Goal: Task Accomplishment & Management: Manage account settings

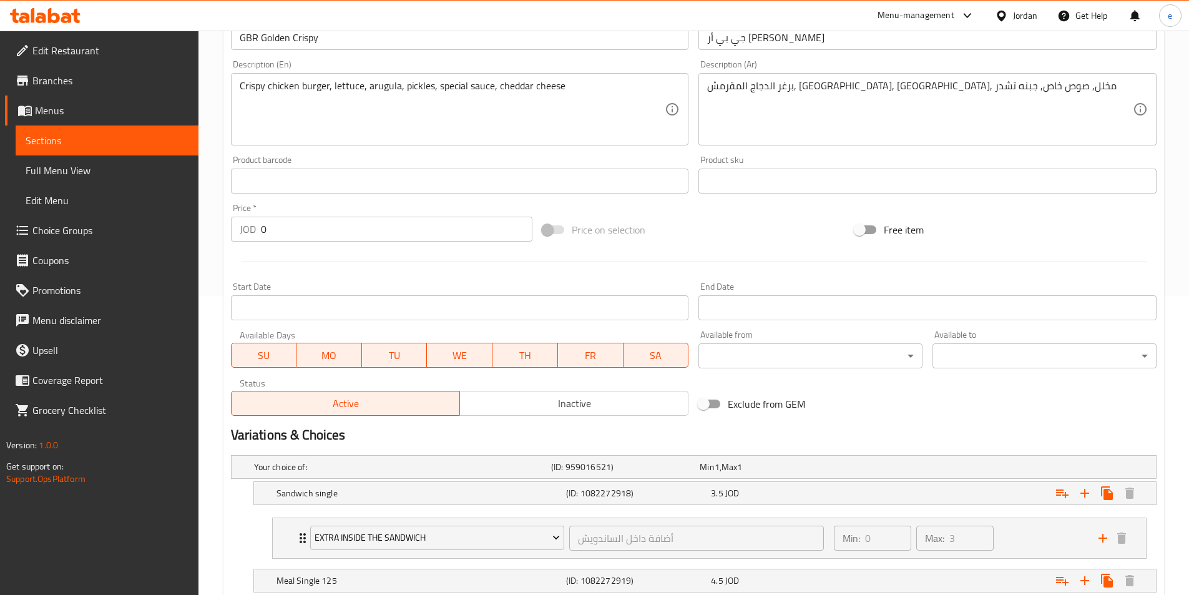
scroll to position [262, 0]
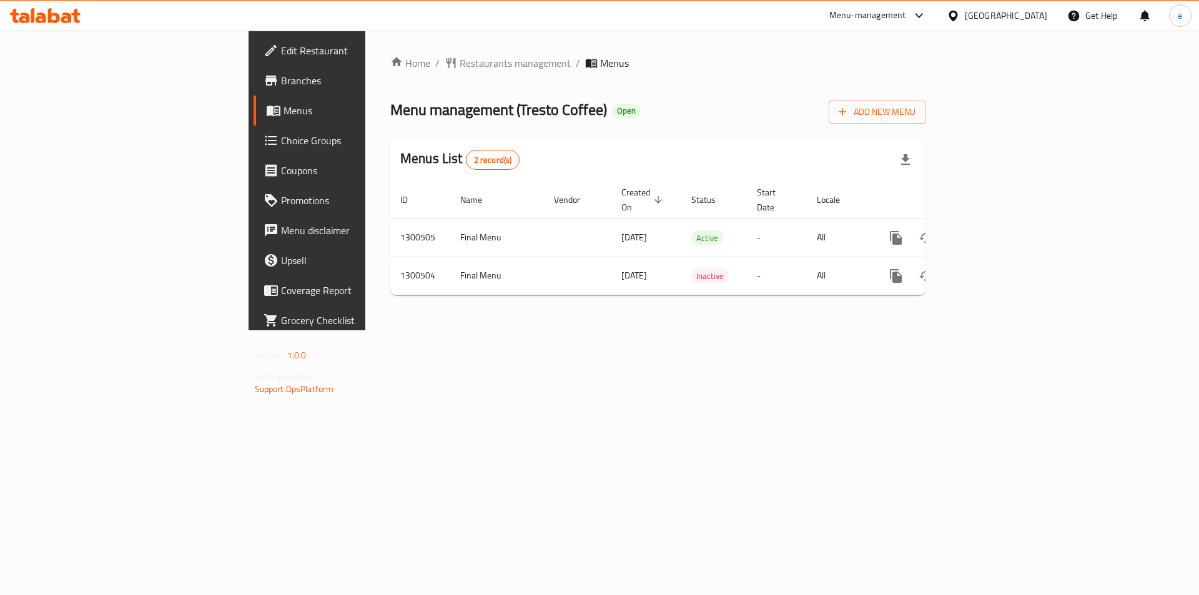
click at [661, 83] on div "Home / Restaurants management / Menus Menu management ( Tresto Coffee ) Open Ad…" at bounding box center [657, 181] width 535 height 250
click at [281, 79] on span "Branches" at bounding box center [360, 80] width 158 height 15
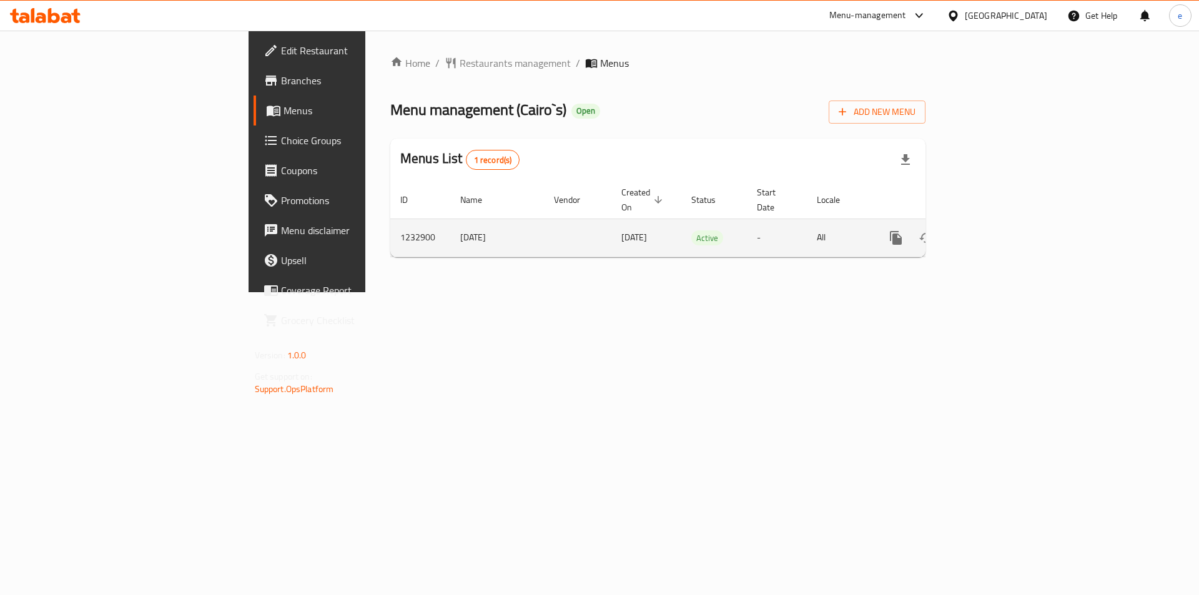
click at [991, 232] on icon "enhanced table" at bounding box center [985, 237] width 11 height 11
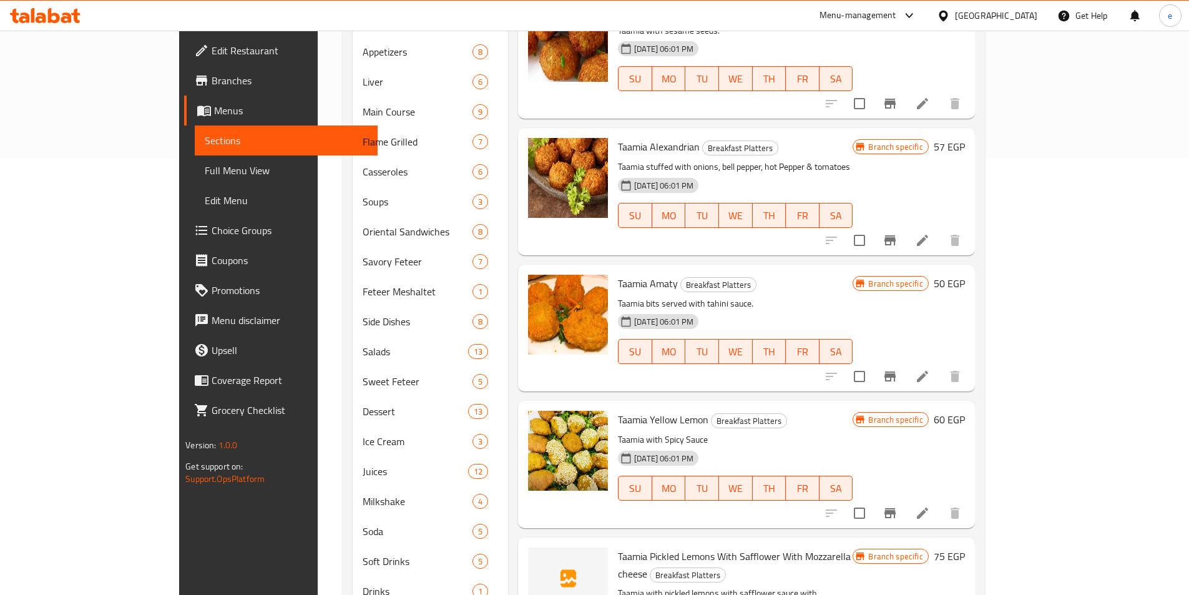
scroll to position [1935, 0]
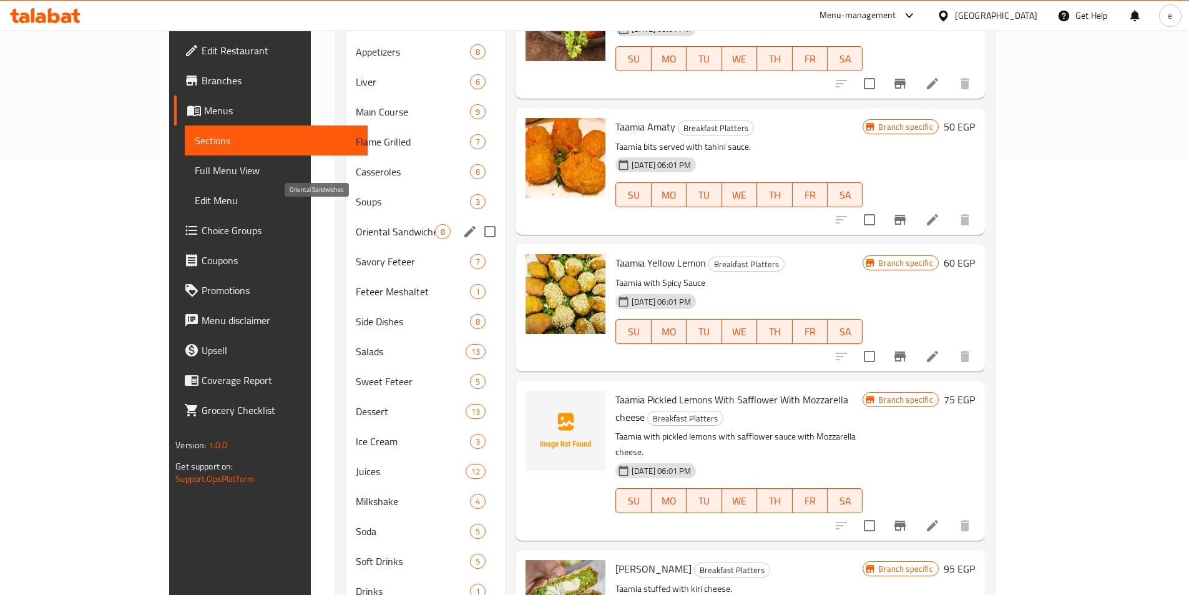
click at [356, 224] on span "Oriental Sandwiches" at bounding box center [395, 231] width 79 height 15
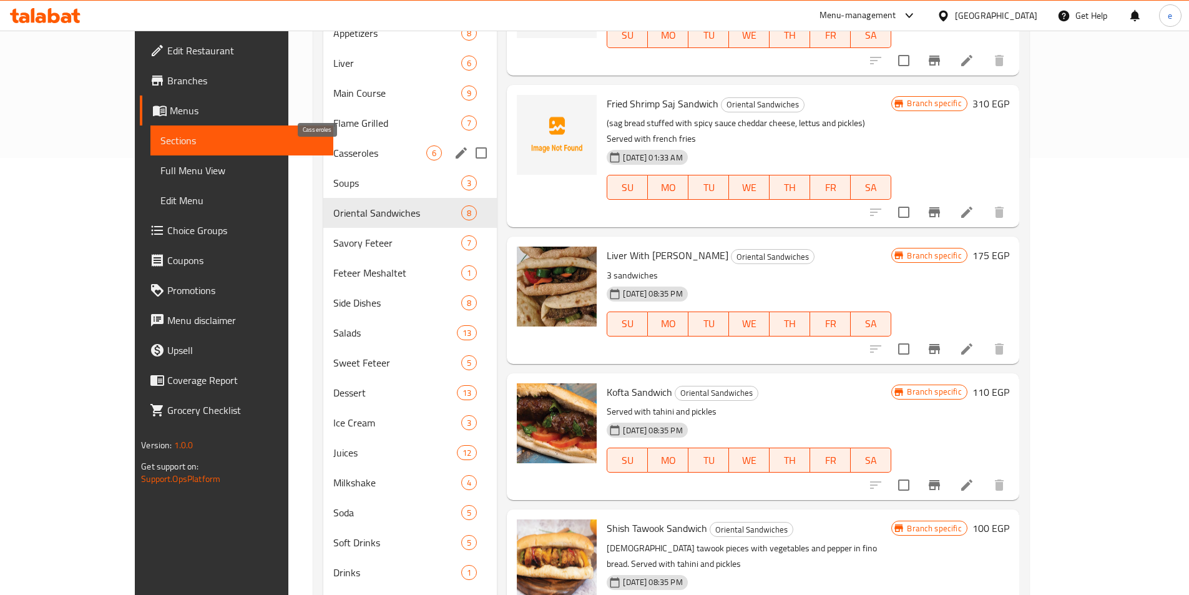
scroll to position [173, 0]
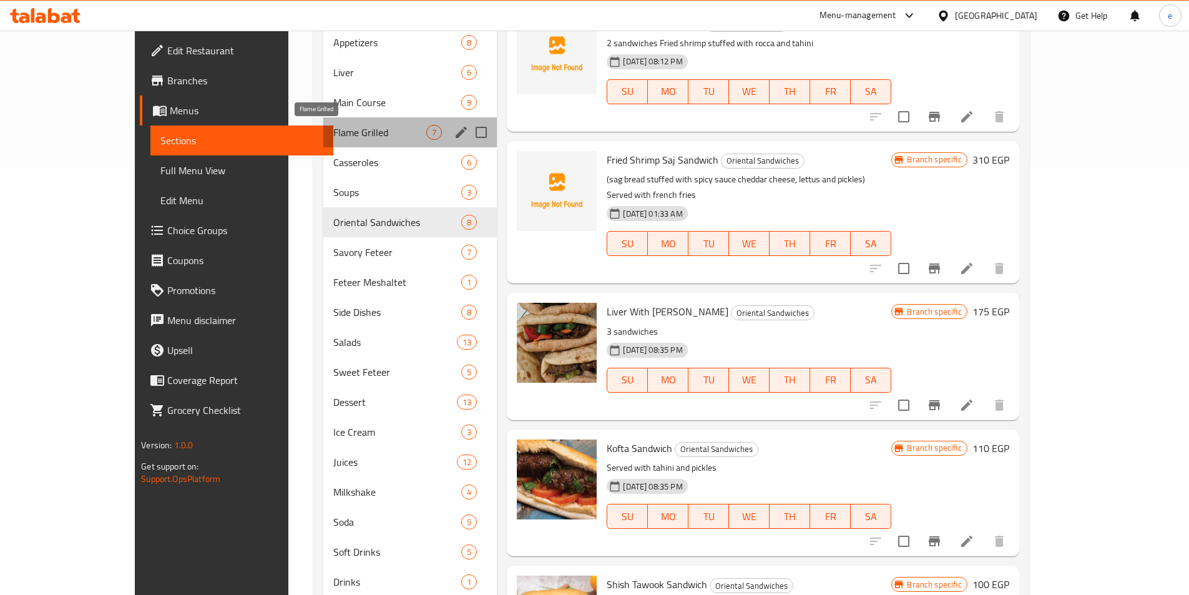
click at [328, 148] on div "Breakfast Platters 36 Eggs 3 Fries 0 Cheese 0 Breakfast Sandwiches 31 Cairo's B…" at bounding box center [410, 207] width 174 height 899
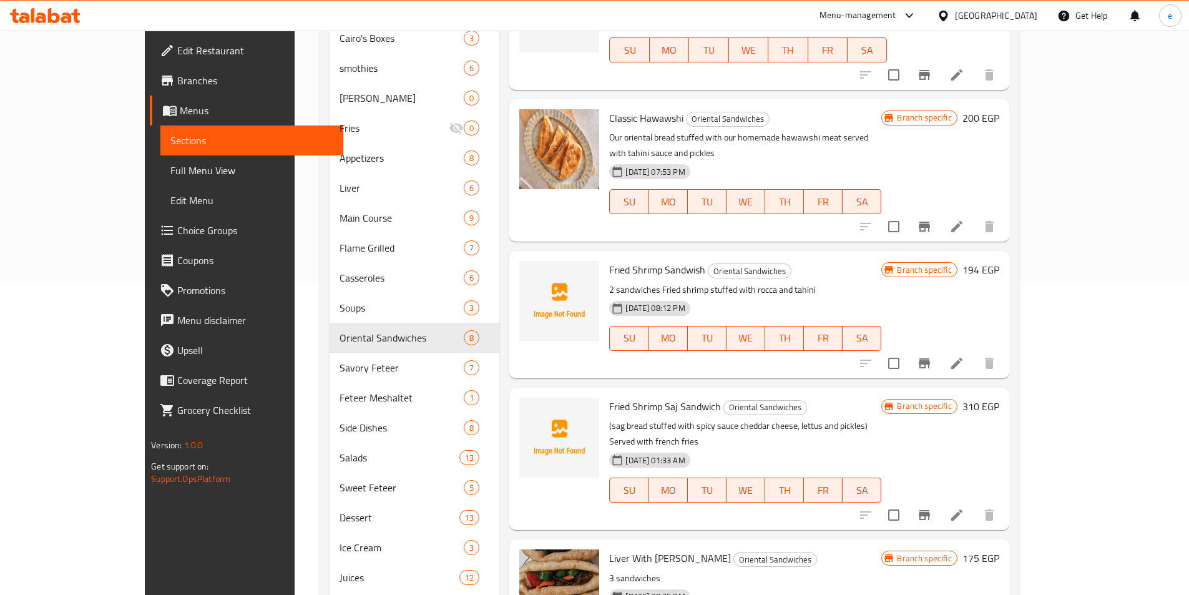
scroll to position [0, 0]
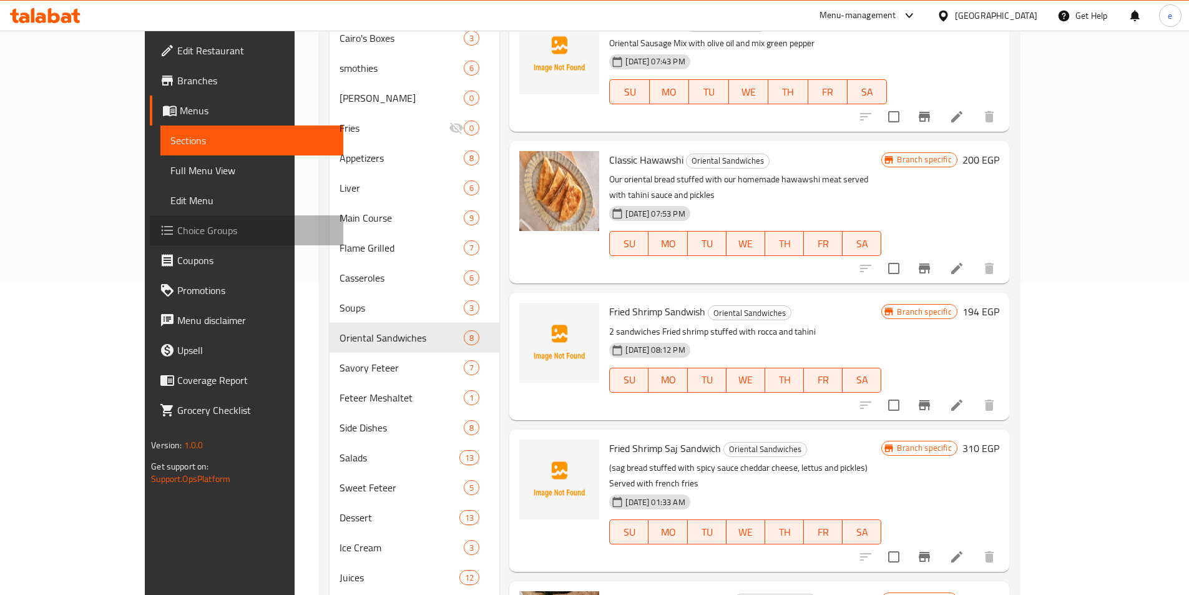
click at [177, 230] on span "Choice Groups" at bounding box center [255, 230] width 156 height 15
